Goal: Transaction & Acquisition: Obtain resource

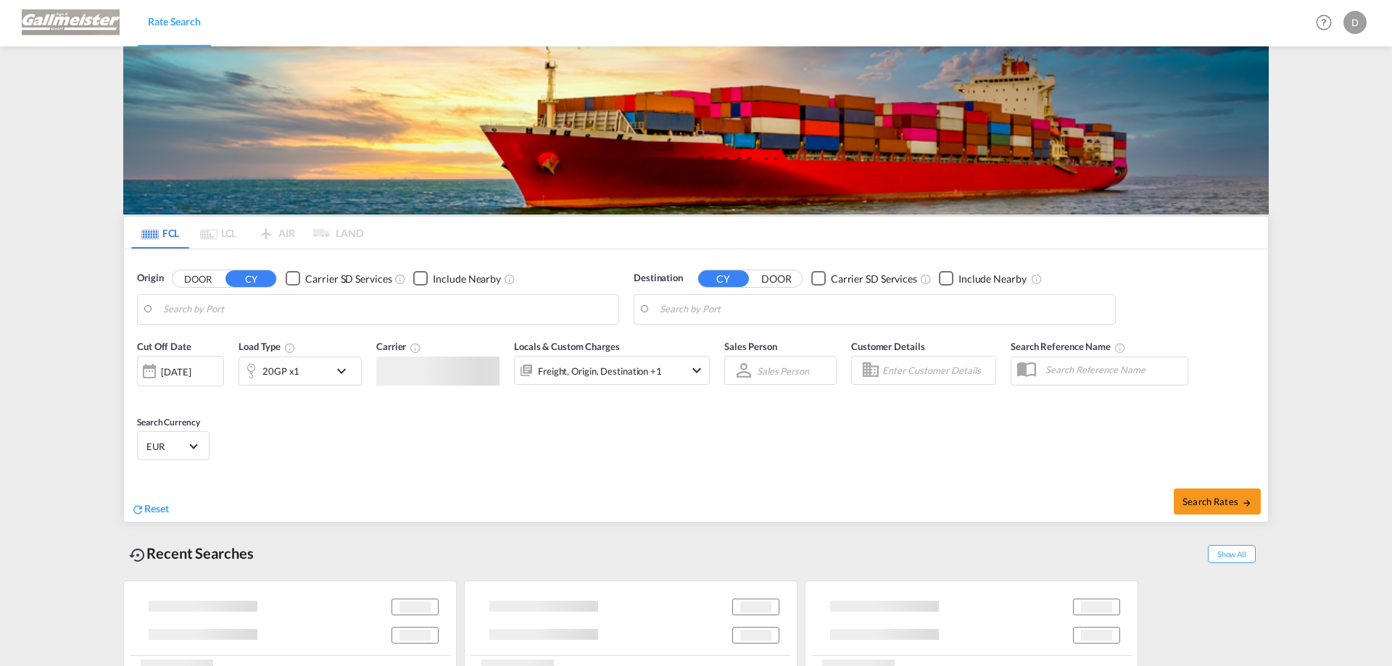
type input "Mundra, INMUN"
type input "[GEOGRAPHIC_DATA], [GEOGRAPHIC_DATA]"
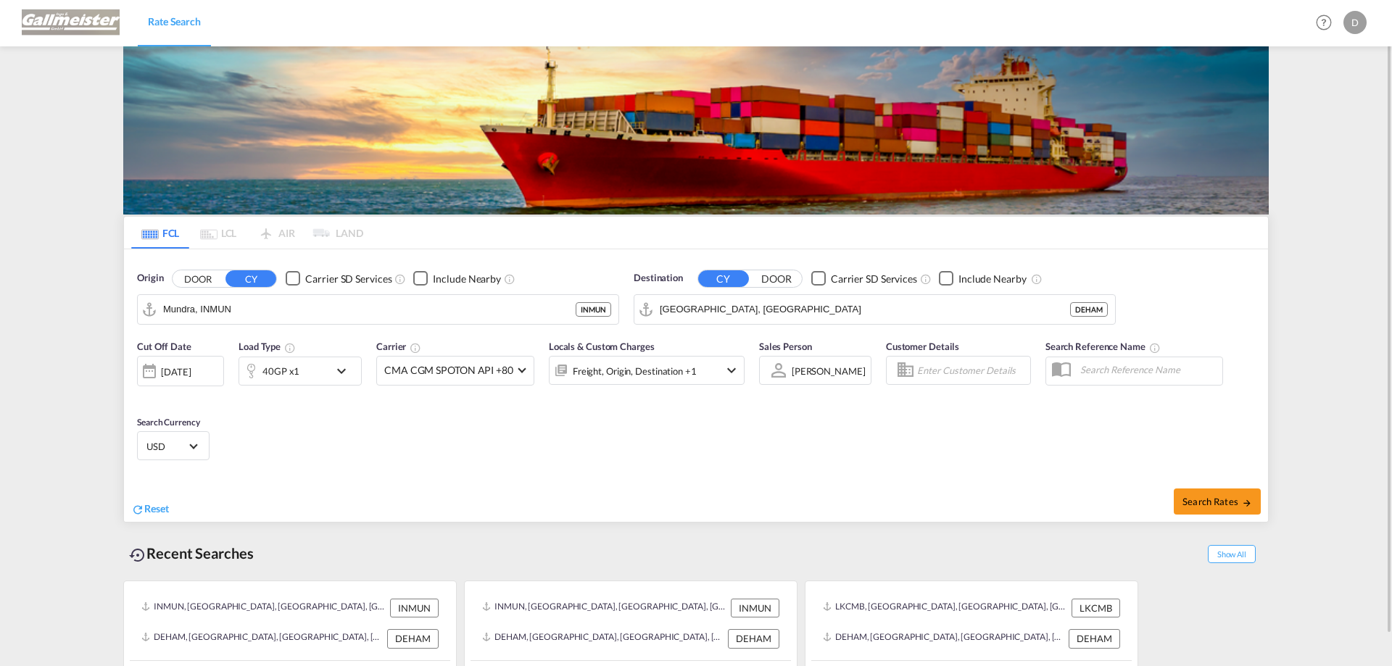
click at [344, 371] on md-icon "icon-chevron-down" at bounding box center [345, 371] width 25 height 17
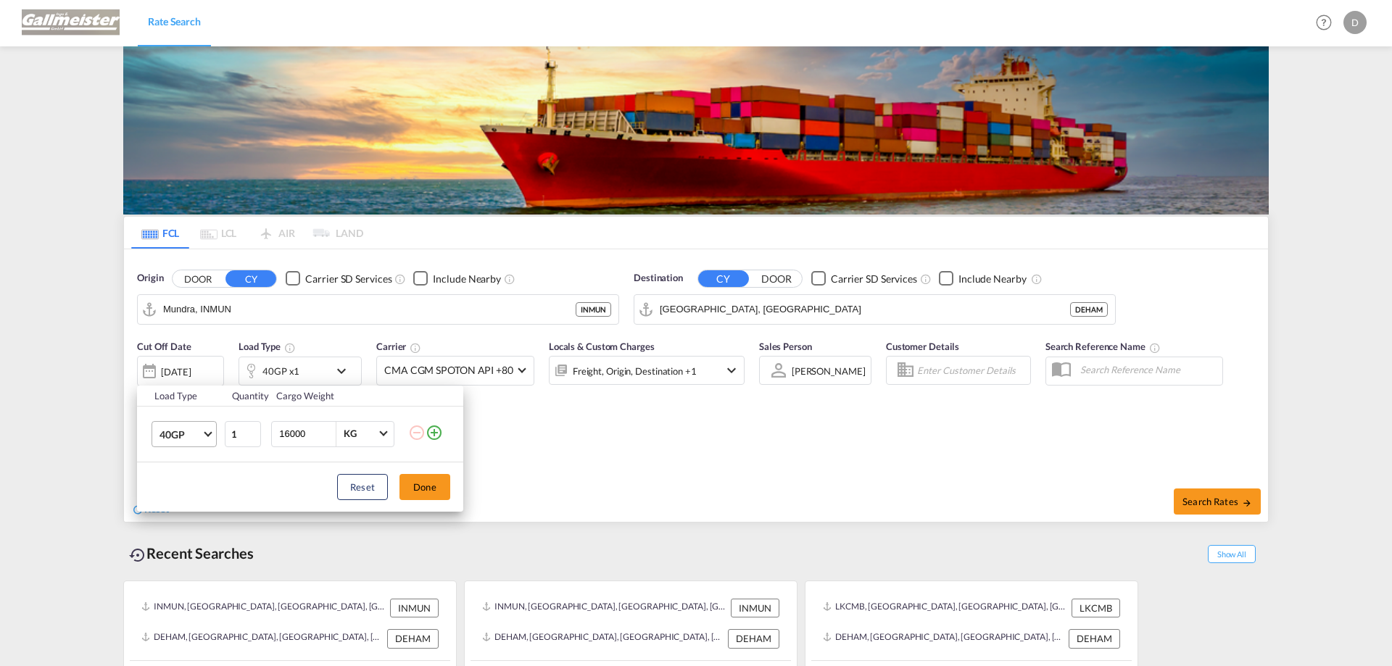
click at [203, 431] on md-select-value "40GP" at bounding box center [187, 434] width 58 height 25
click at [197, 465] on md-option "40HC" at bounding box center [197, 469] width 99 height 35
click at [421, 485] on button "Done" at bounding box center [425, 487] width 51 height 26
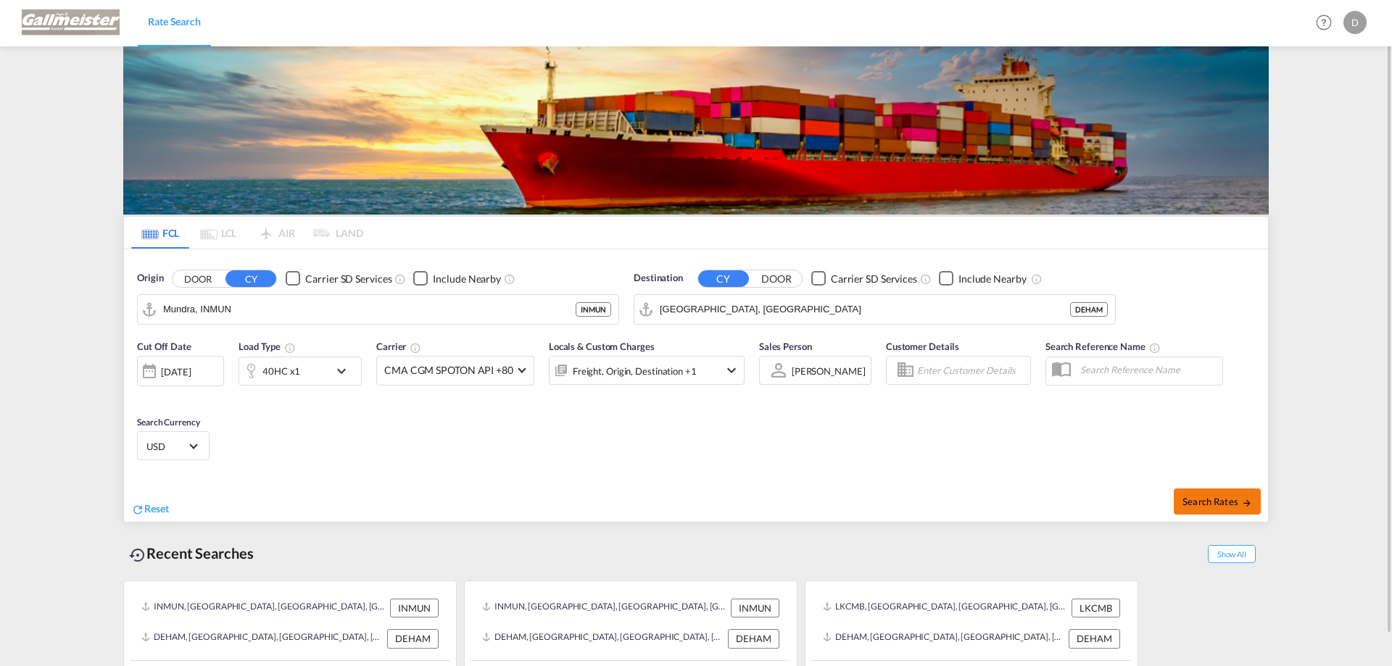
click at [1194, 503] on span "Search Rates" at bounding box center [1218, 502] width 70 height 12
type input "INMUN to DEHAM / [DATE]"
